Goal: Find specific page/section: Find specific page/section

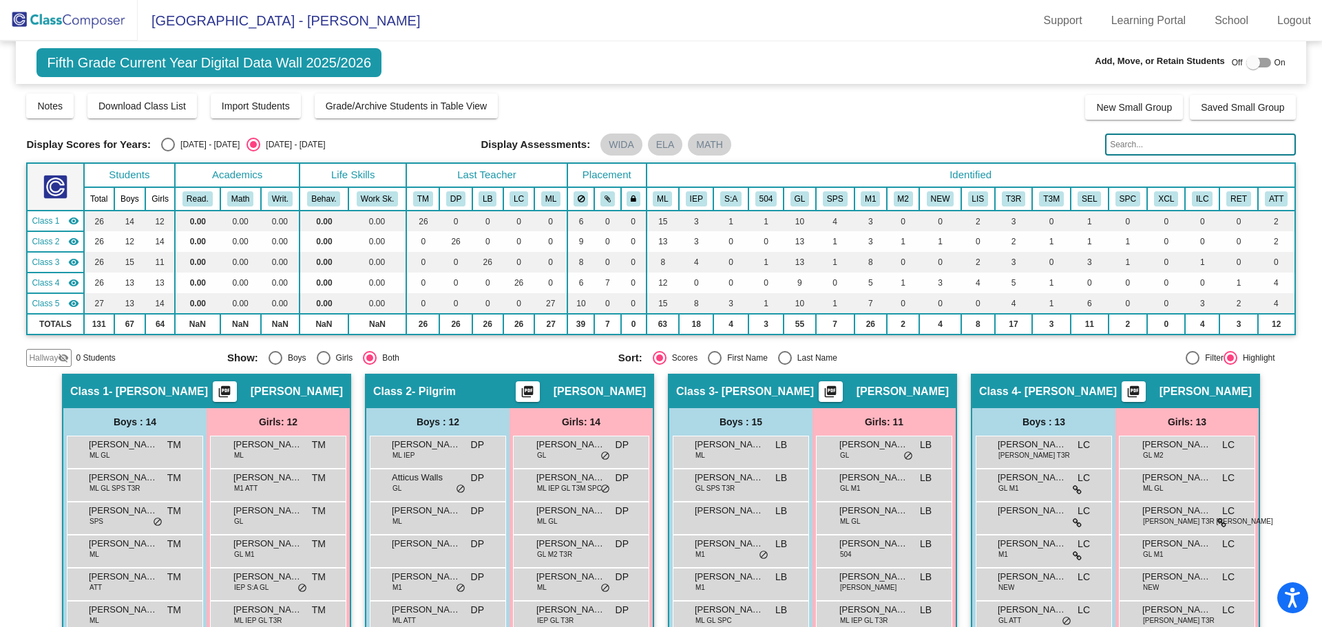
click at [90, 17] on img at bounding box center [69, 20] width 138 height 41
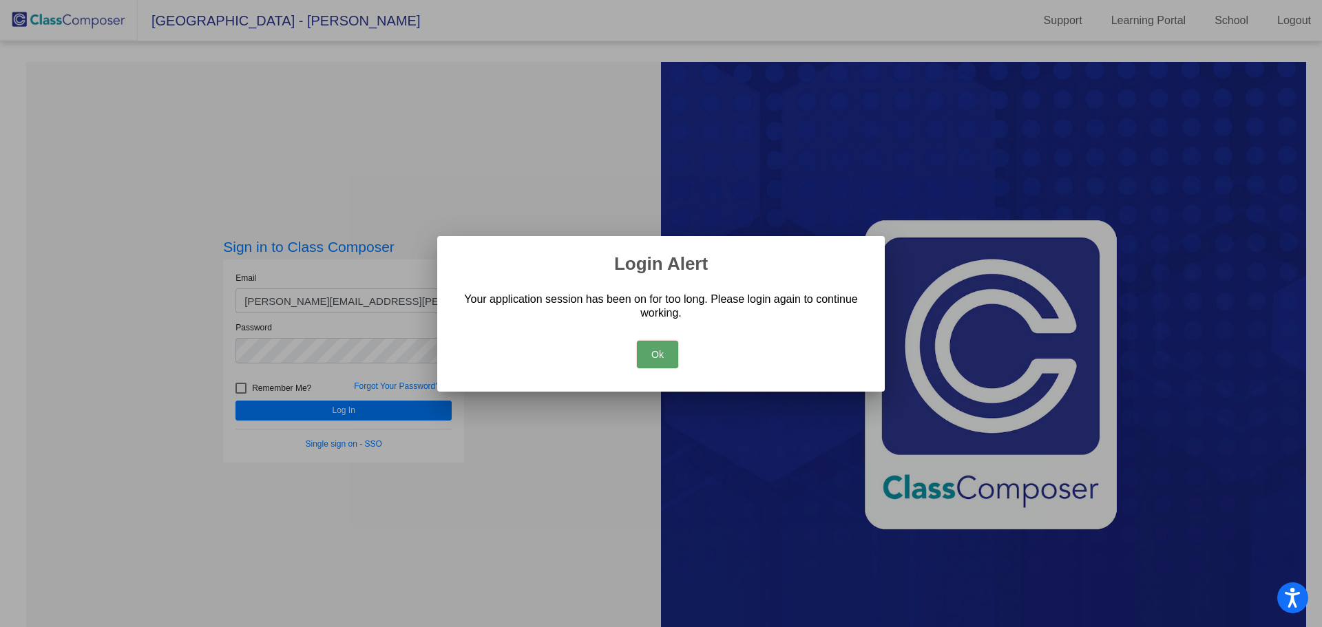
click at [648, 354] on button "Ok" at bounding box center [657, 355] width 41 height 28
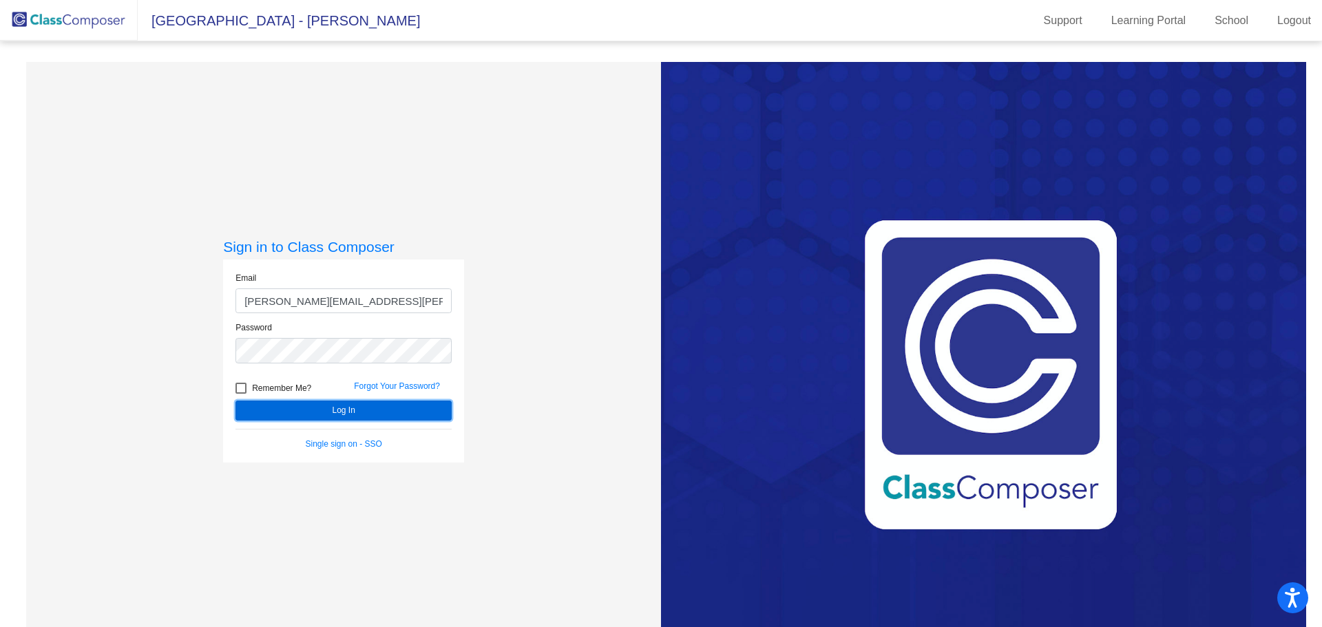
click at [399, 403] on button "Log In" at bounding box center [343, 411] width 216 height 20
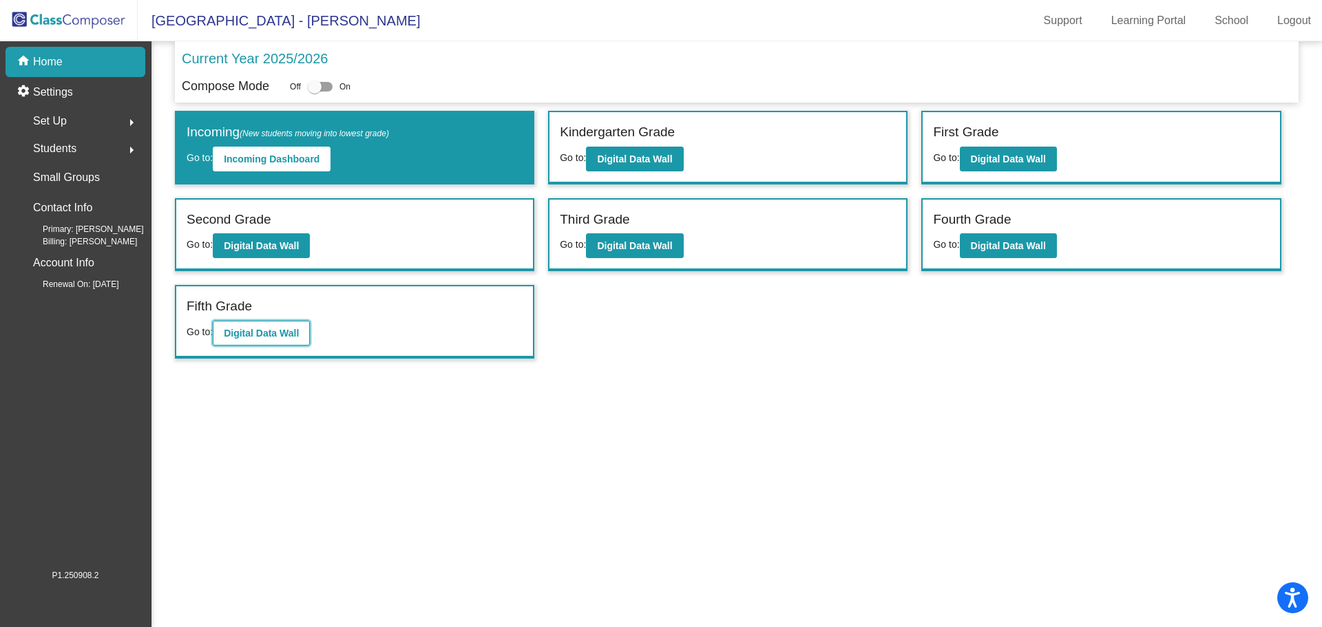
click at [290, 331] on b "Digital Data Wall" at bounding box center [261, 333] width 75 height 11
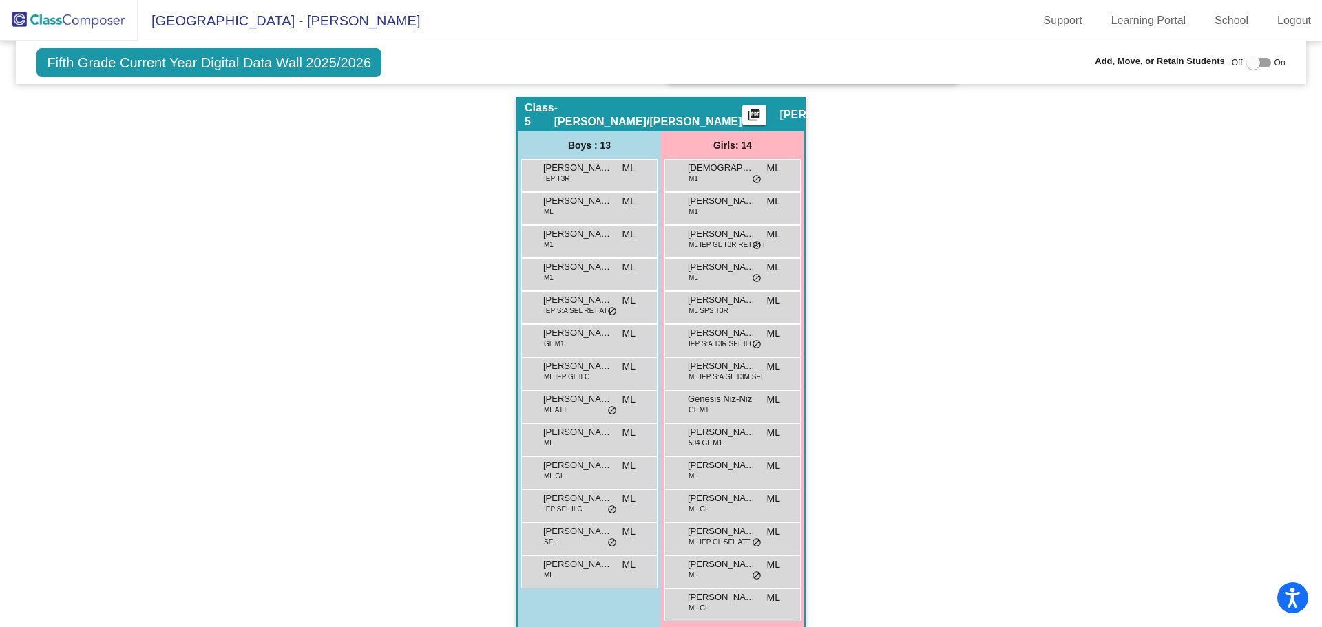
scroll to position [873, 0]
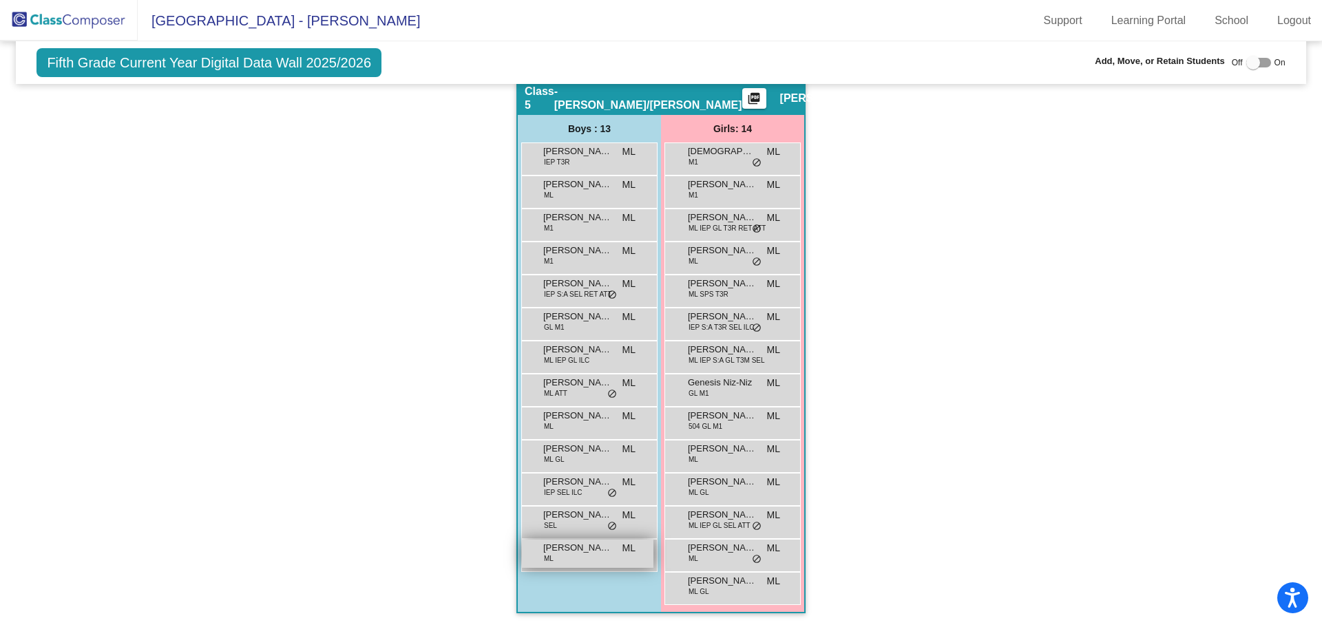
click at [573, 554] on span "[PERSON_NAME] [PERSON_NAME]" at bounding box center [577, 548] width 69 height 14
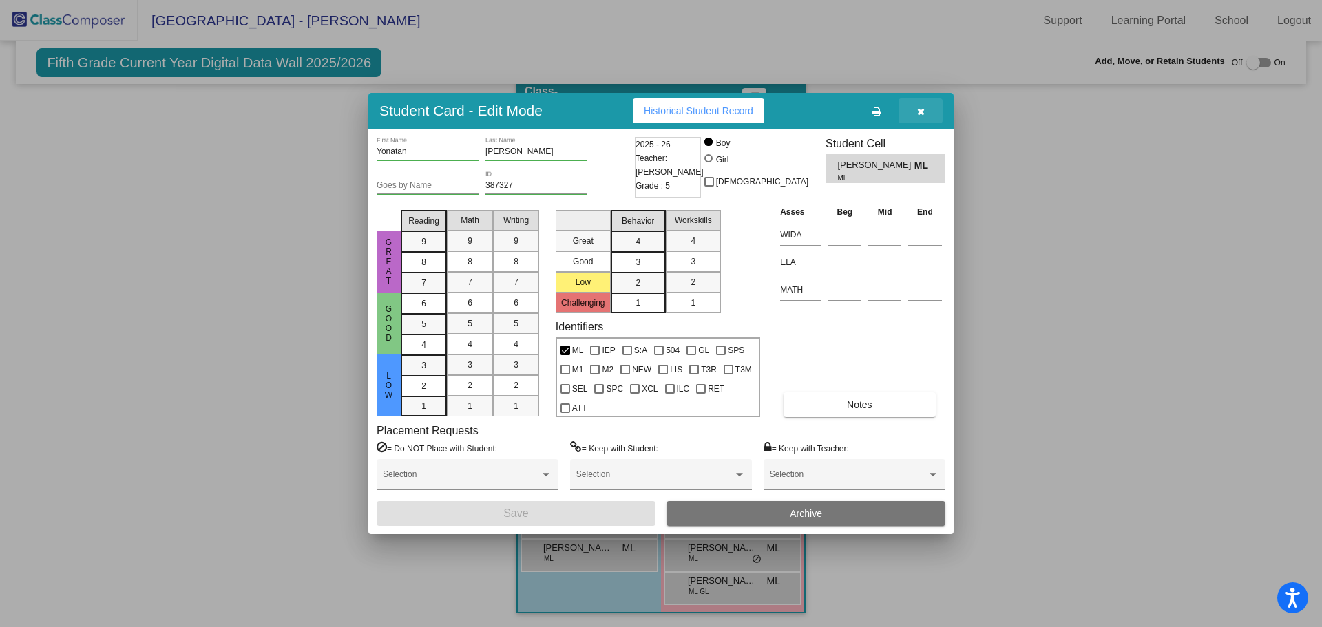
click at [918, 106] on span "button" at bounding box center [921, 110] width 8 height 11
